Goal: Task Accomplishment & Management: Manage account settings

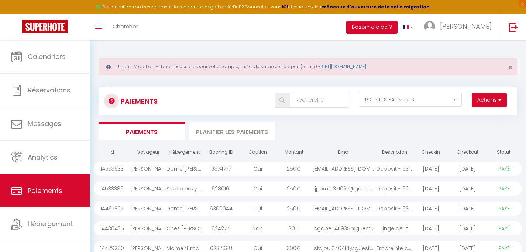
click at [44, 58] on span "Calendriers" at bounding box center [47, 56] width 38 height 9
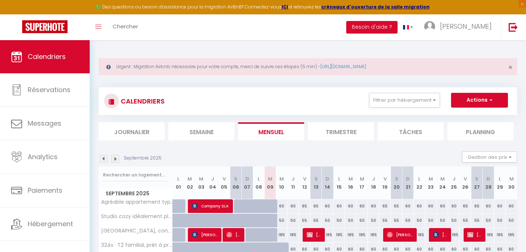
click at [103, 160] on img at bounding box center [104, 159] width 8 height 8
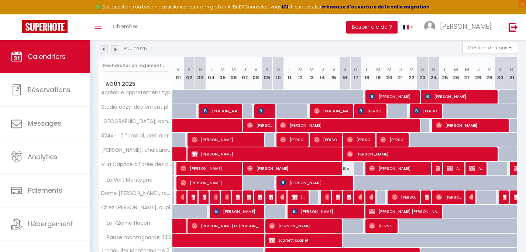
scroll to position [112, 0]
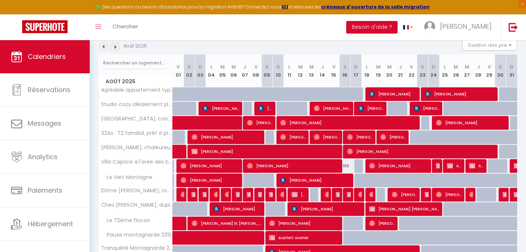
click at [101, 47] on img at bounding box center [104, 47] width 8 height 8
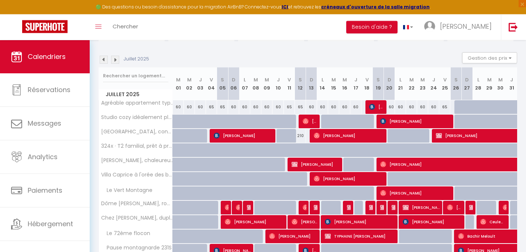
scroll to position [105, 0]
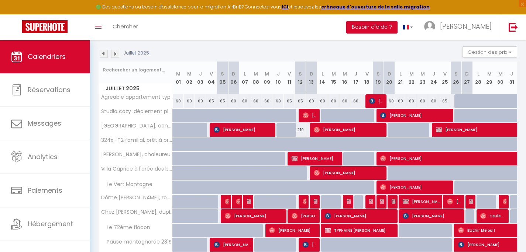
click at [311, 118] on span "[PERSON_NAME]" at bounding box center [310, 115] width 15 height 14
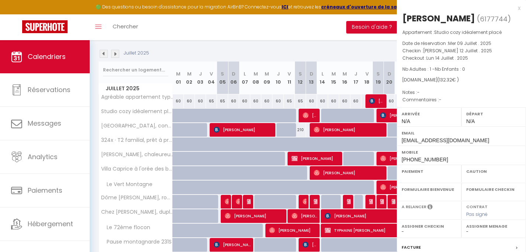
select select "OK"
select select "0"
select select "1"
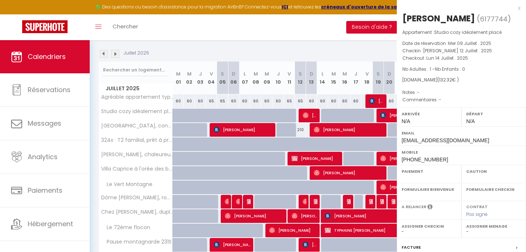
select select
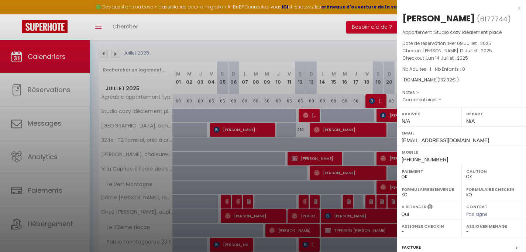
click at [512, 7] on div "x" at bounding box center [459, 8] width 124 height 9
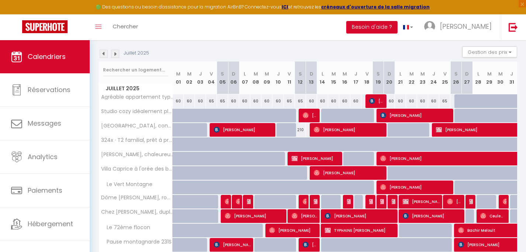
click at [104, 55] on img at bounding box center [104, 54] width 8 height 8
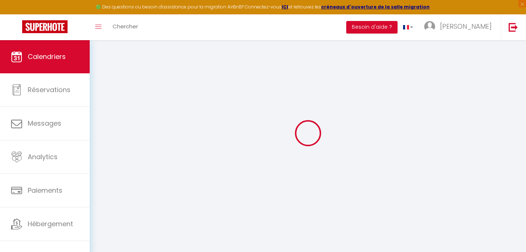
scroll to position [40, 0]
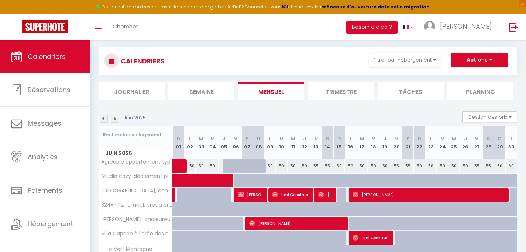
click at [104, 119] on img at bounding box center [104, 119] width 8 height 8
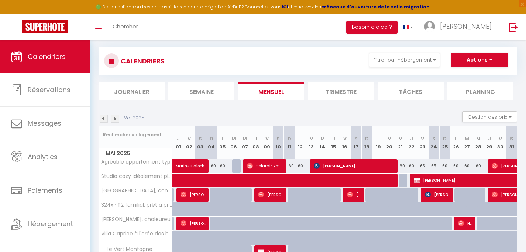
click at [104, 119] on img at bounding box center [104, 119] width 8 height 8
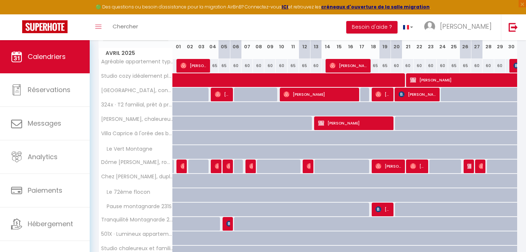
scroll to position [70, 0]
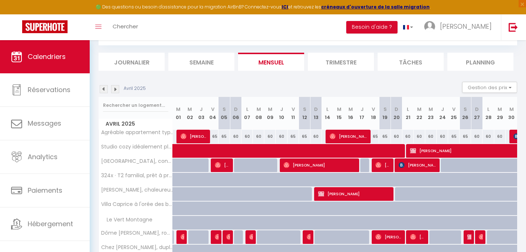
click at [115, 89] on img at bounding box center [115, 89] width 8 height 8
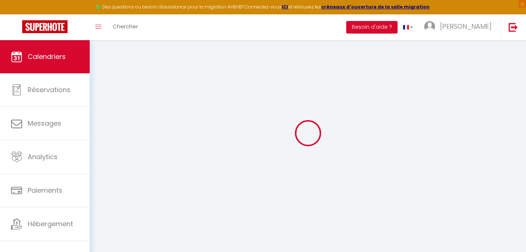
select select "0"
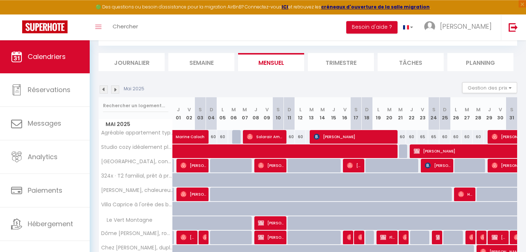
scroll to position [70, 0]
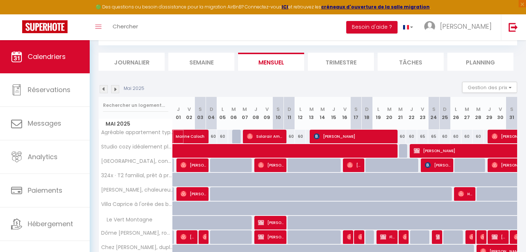
click at [204, 135] on span "Marine Caloch" at bounding box center [201, 133] width 51 height 14
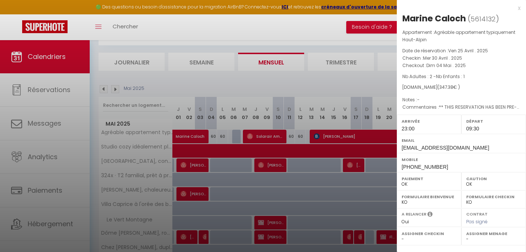
click at [515, 7] on div "x Marine Caloch ( 5614132 ) Appartement : Agréable appartement typiquement Haut…" at bounding box center [461, 175] width 129 height 351
click at [514, 8] on div "x" at bounding box center [459, 8] width 124 height 9
